Goal: Transaction & Acquisition: Subscribe to service/newsletter

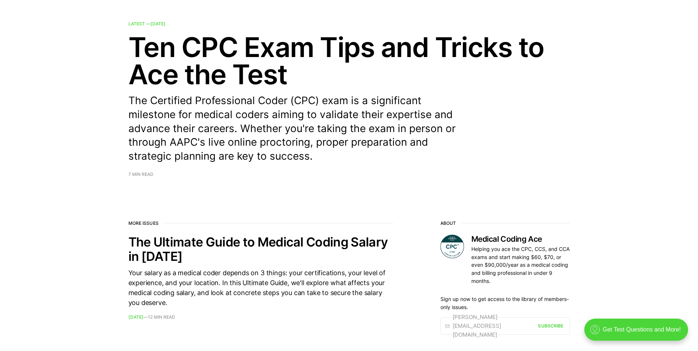
scroll to position [110, 0]
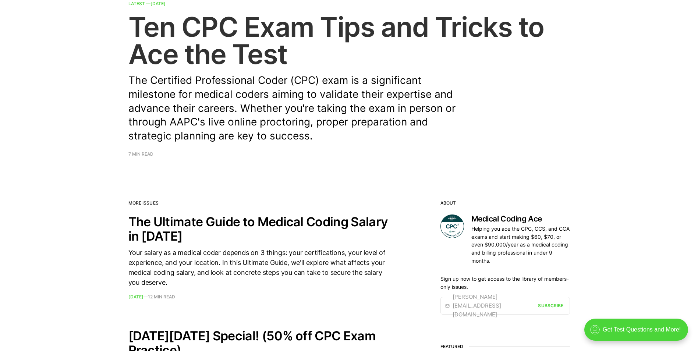
click at [145, 155] on span "7 min read" at bounding box center [140, 154] width 25 height 4
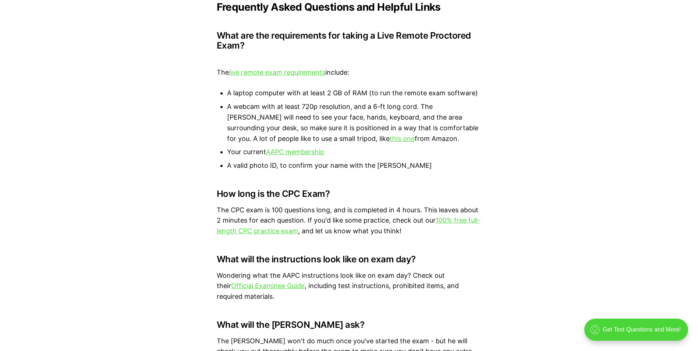
scroll to position [2283, 0]
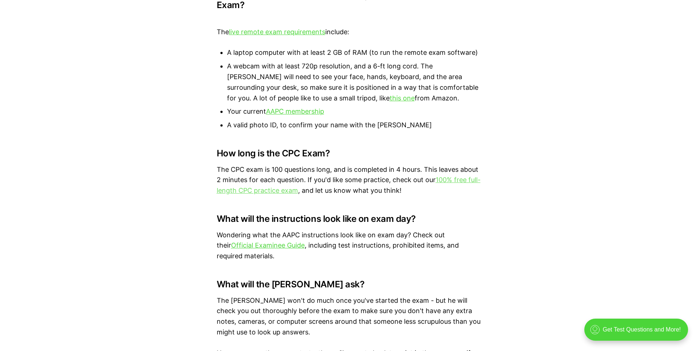
click at [449, 176] on link "100% free full-length CPC practice exam" at bounding box center [349, 185] width 264 height 18
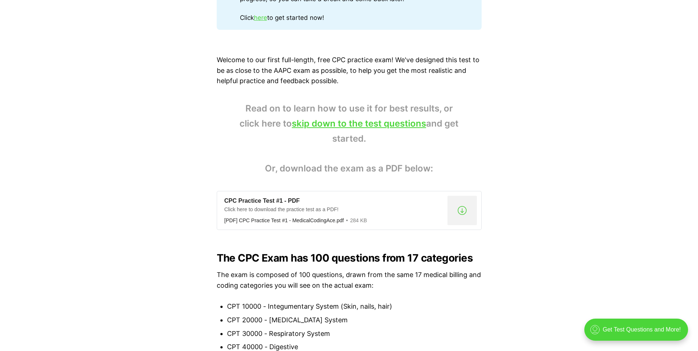
scroll to position [552, 0]
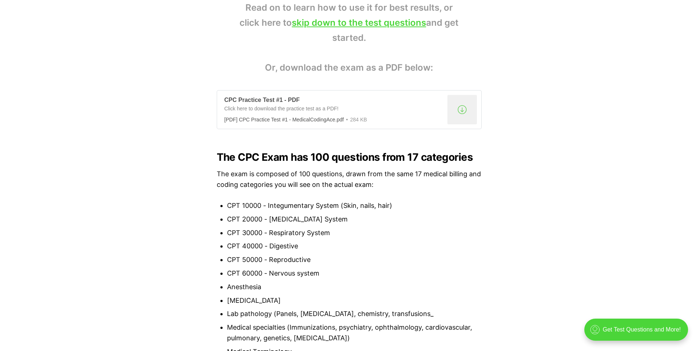
click at [461, 108] on div ".a{fill:none;stroke:currentColor;stroke-linecap:round;stroke-linejoin:round;str…" at bounding box center [462, 109] width 29 height 29
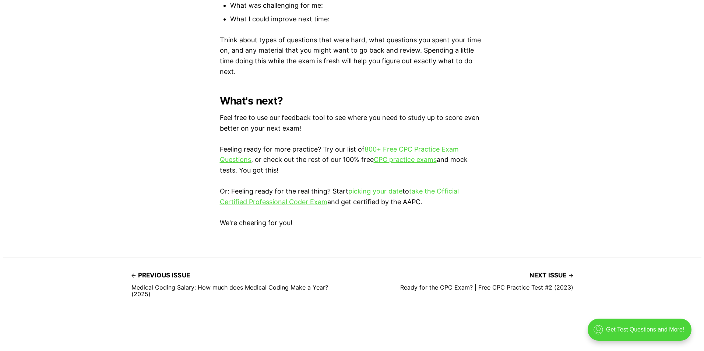
scroll to position [2099, 0]
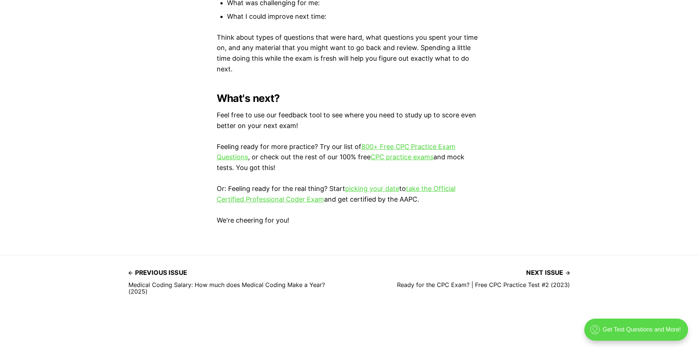
click at [634, 332] on div ".cls-1{fill:none;stroke:currentColor;stroke-linecap:round;stroke-linejoin:round…" at bounding box center [637, 330] width 104 height 22
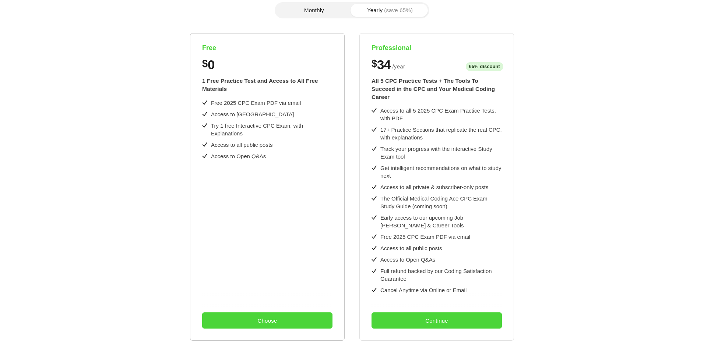
scroll to position [182, 0]
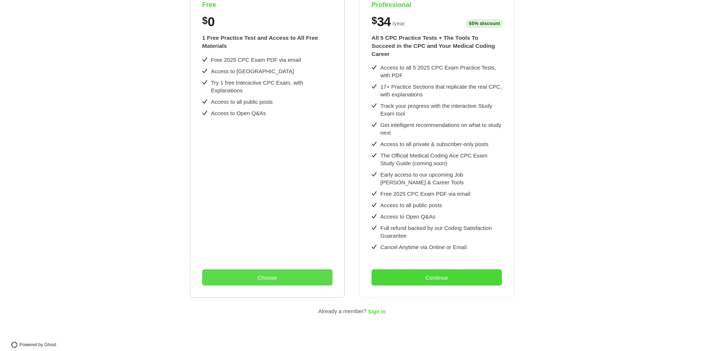
click at [255, 271] on button "Choose" at bounding box center [267, 277] width 130 height 16
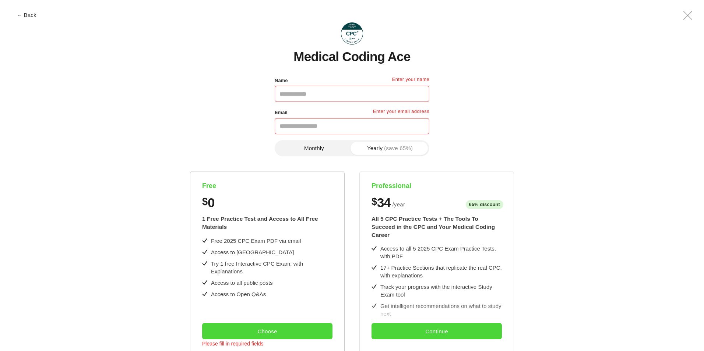
scroll to position [0, 0]
click at [305, 150] on button "Monthly" at bounding box center [314, 148] width 76 height 13
click at [386, 152] on button "Yearly (save 65%)" at bounding box center [390, 148] width 76 height 13
click at [322, 151] on button "Monthly" at bounding box center [314, 148] width 76 height 13
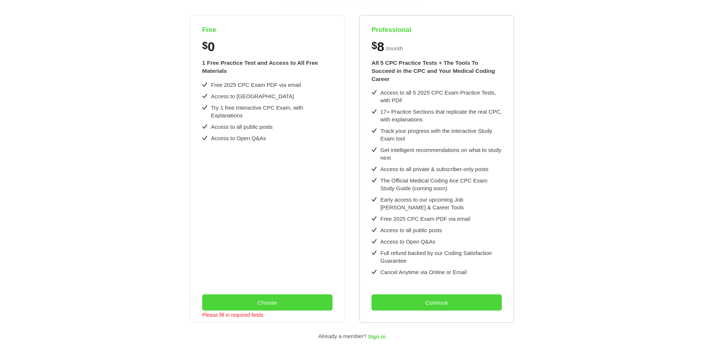
scroll to position [145, 0]
